Goal: Information Seeking & Learning: Learn about a topic

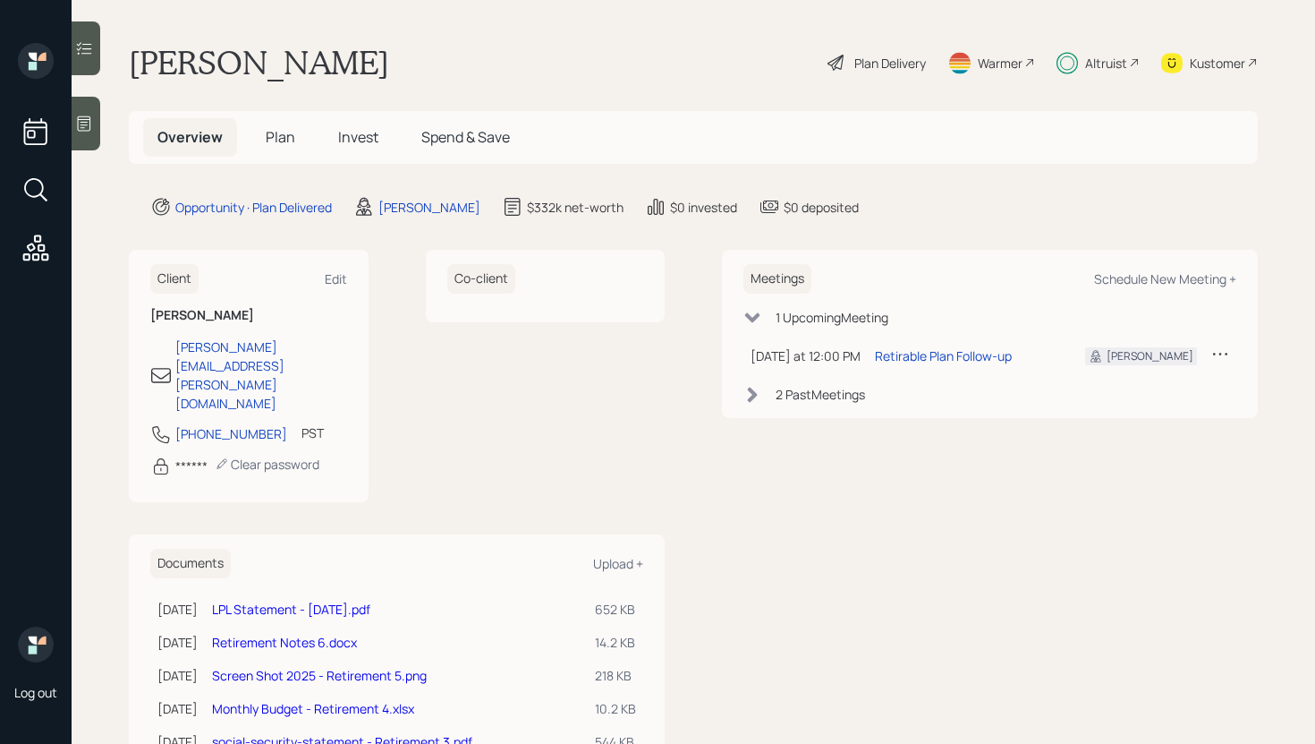
click at [351, 149] on h5 "Invest" at bounding box center [358, 137] width 69 height 38
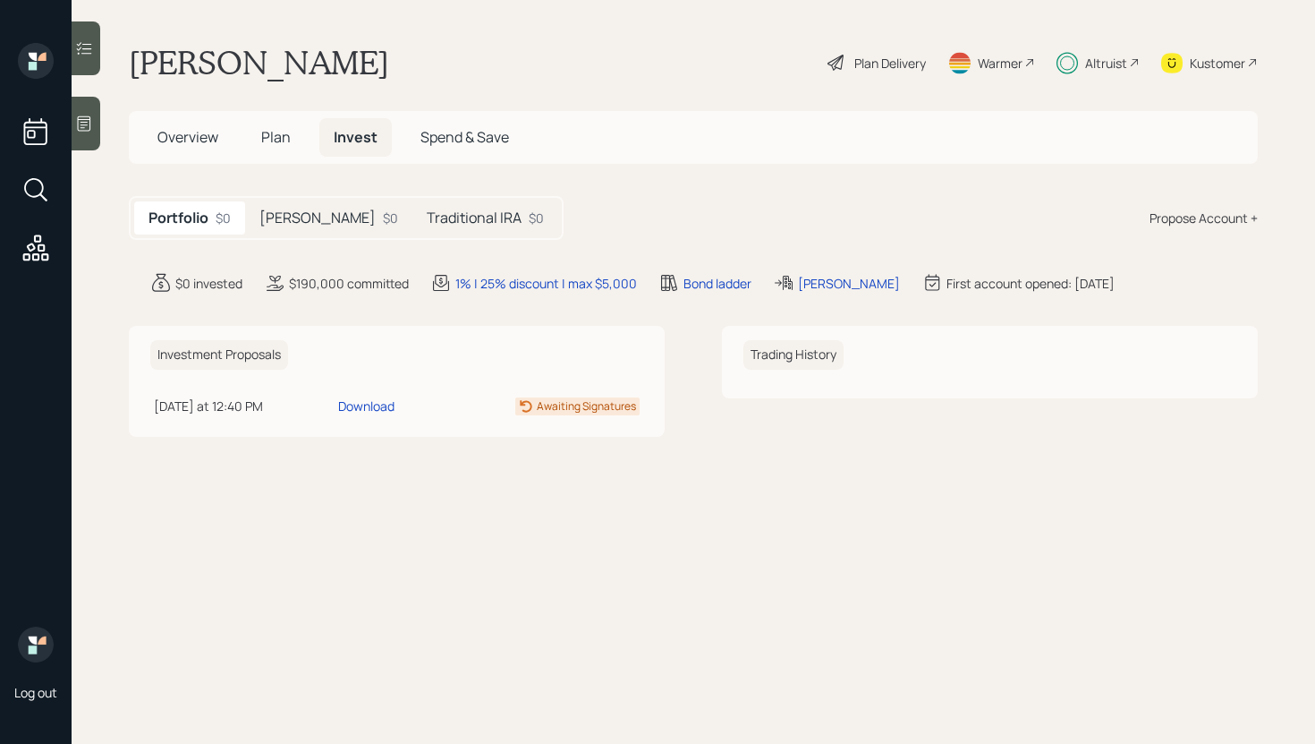
click at [311, 219] on h5 "[PERSON_NAME]" at bounding box center [318, 217] width 116 height 17
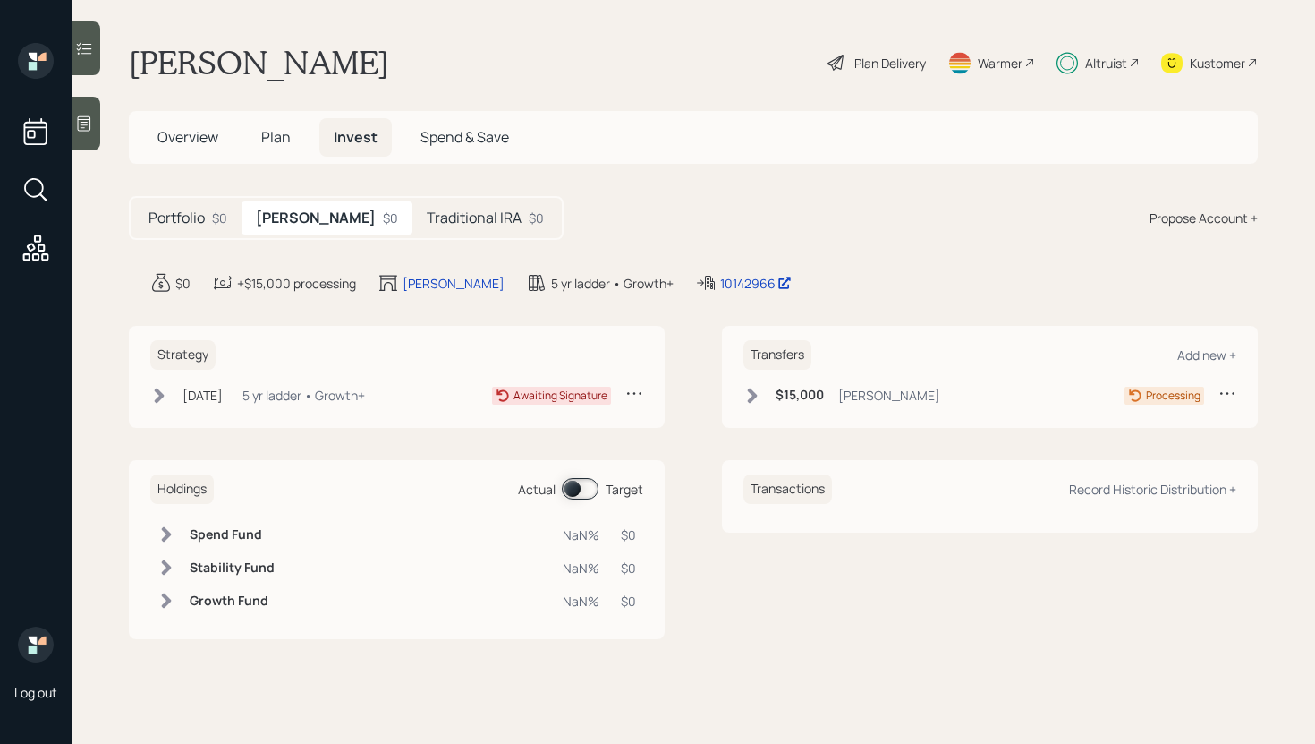
click at [225, 218] on div "$0" at bounding box center [219, 217] width 15 height 19
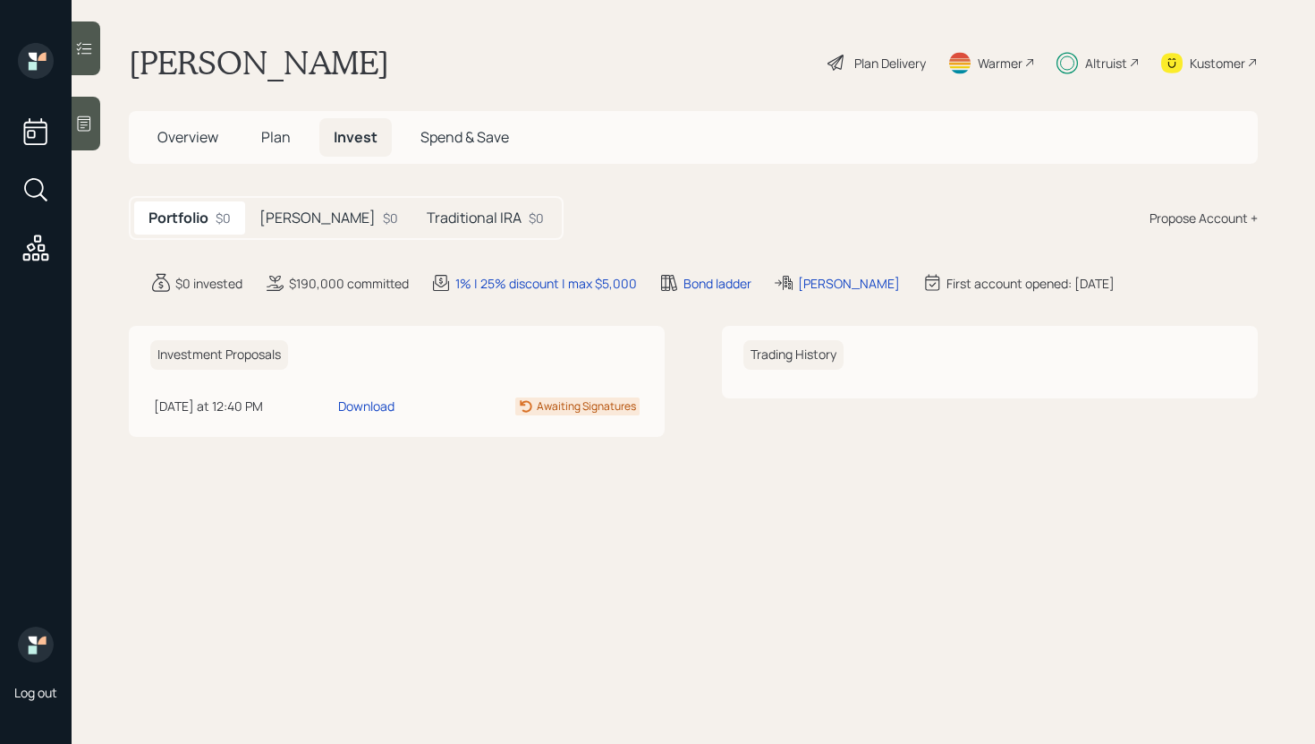
click at [308, 209] on h5 "[PERSON_NAME]" at bounding box center [318, 217] width 116 height 17
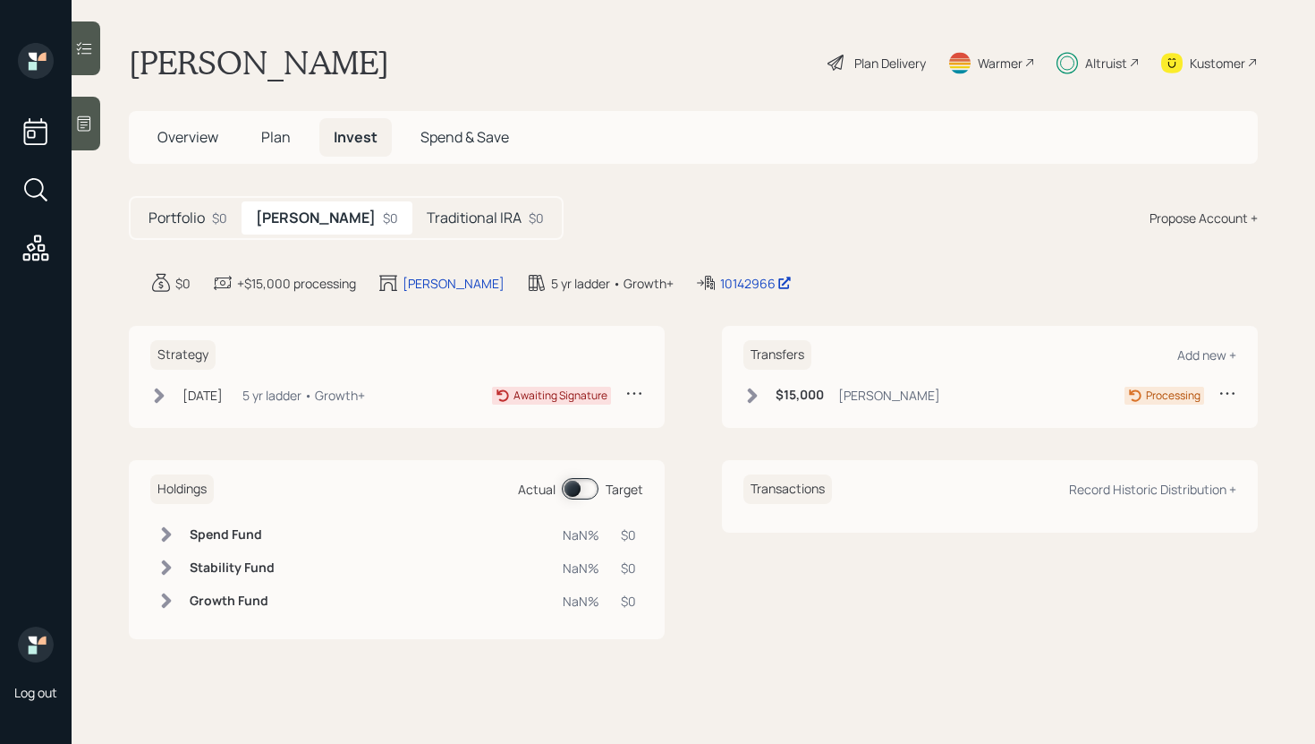
click at [427, 214] on h5 "Traditional IRA" at bounding box center [474, 217] width 95 height 17
click at [276, 212] on h5 "[PERSON_NAME]" at bounding box center [314, 217] width 116 height 17
click at [209, 213] on div "Portfolio $0" at bounding box center [187, 217] width 107 height 33
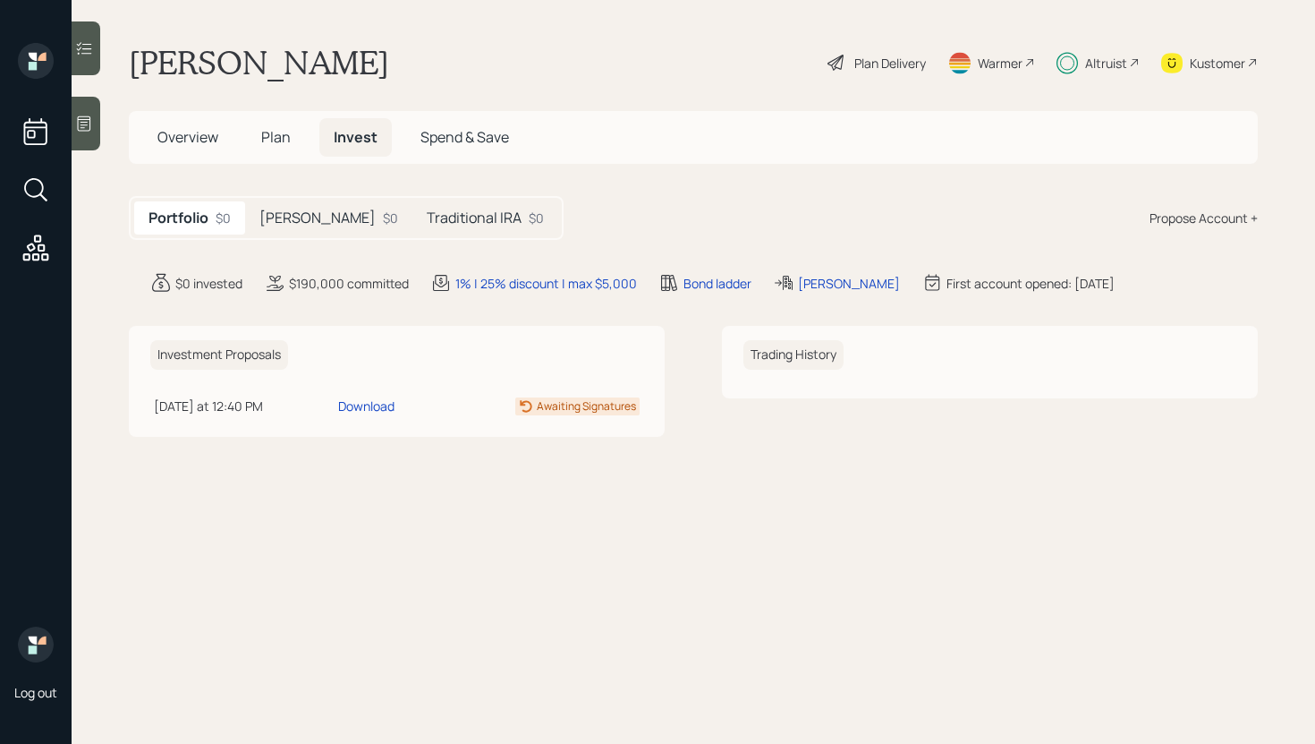
click at [96, 129] on div at bounding box center [86, 124] width 29 height 54
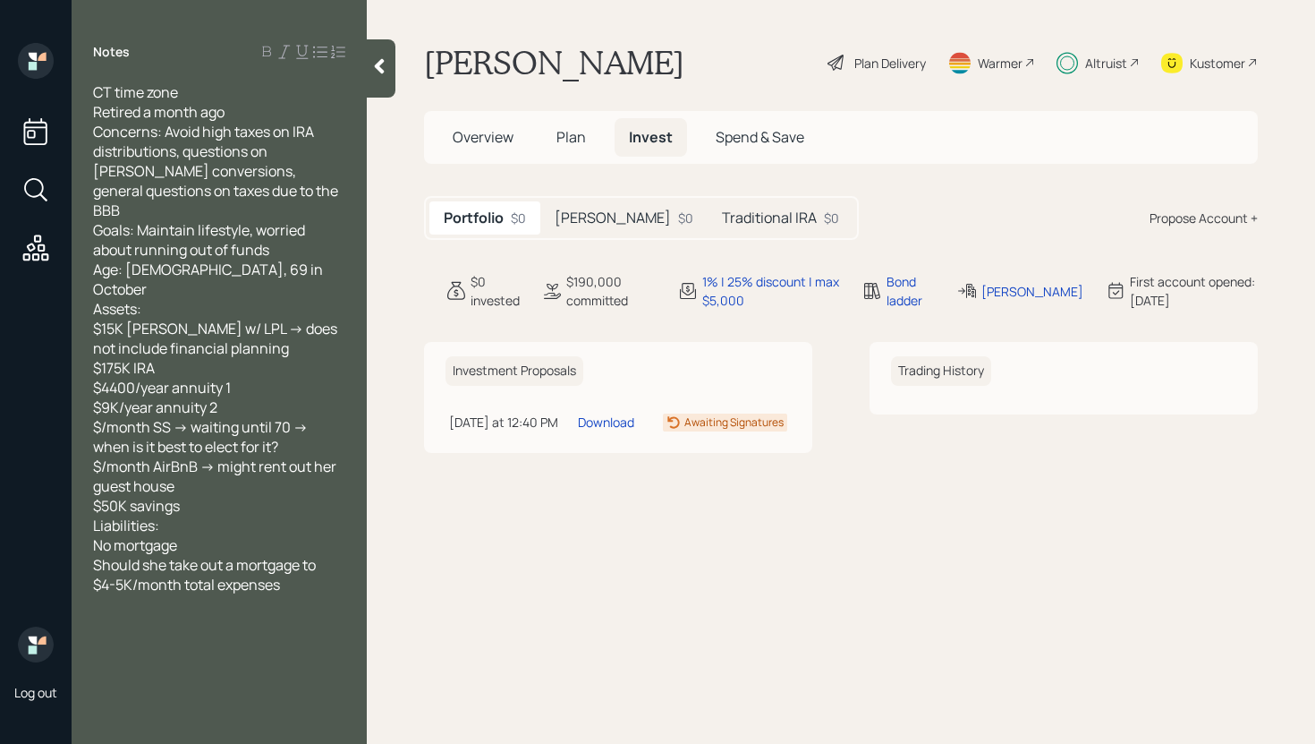
click at [387, 85] on div at bounding box center [381, 68] width 29 height 58
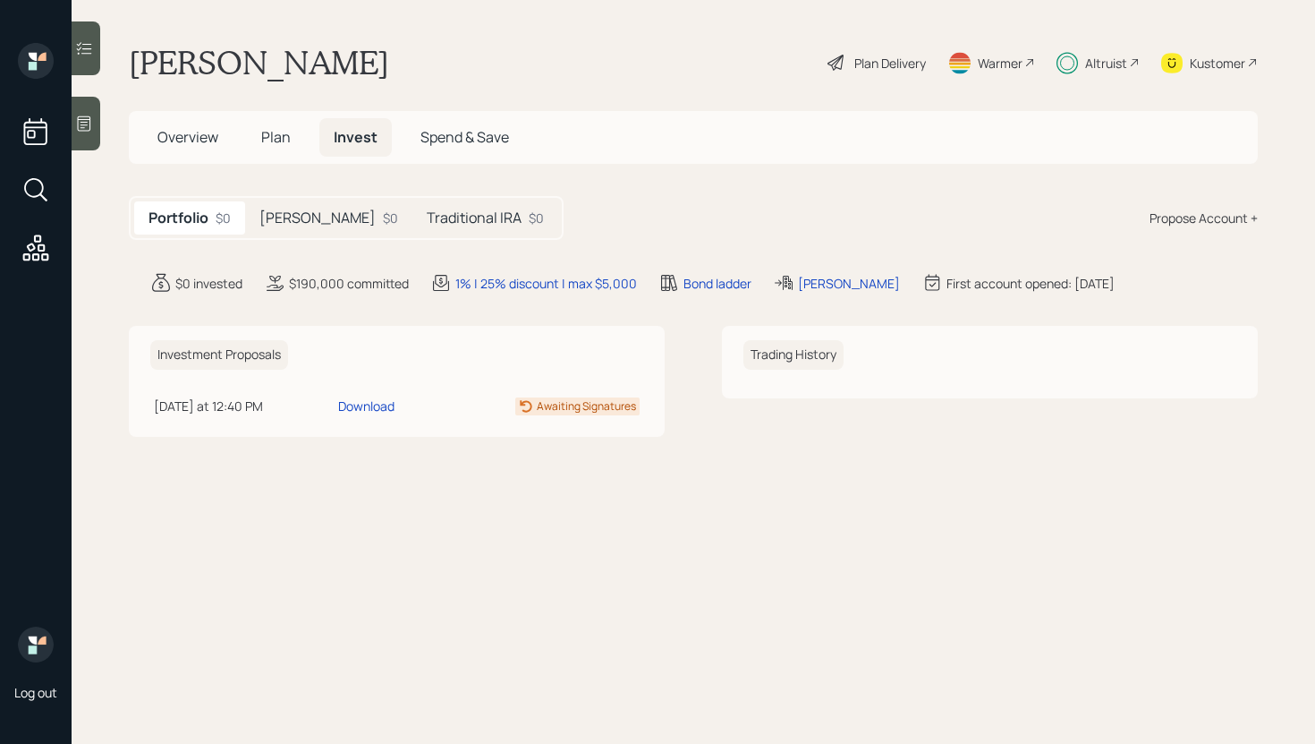
click at [1193, 69] on div "Kustomer" at bounding box center [1217, 63] width 55 height 19
